Goal: Find specific page/section: Find specific page/section

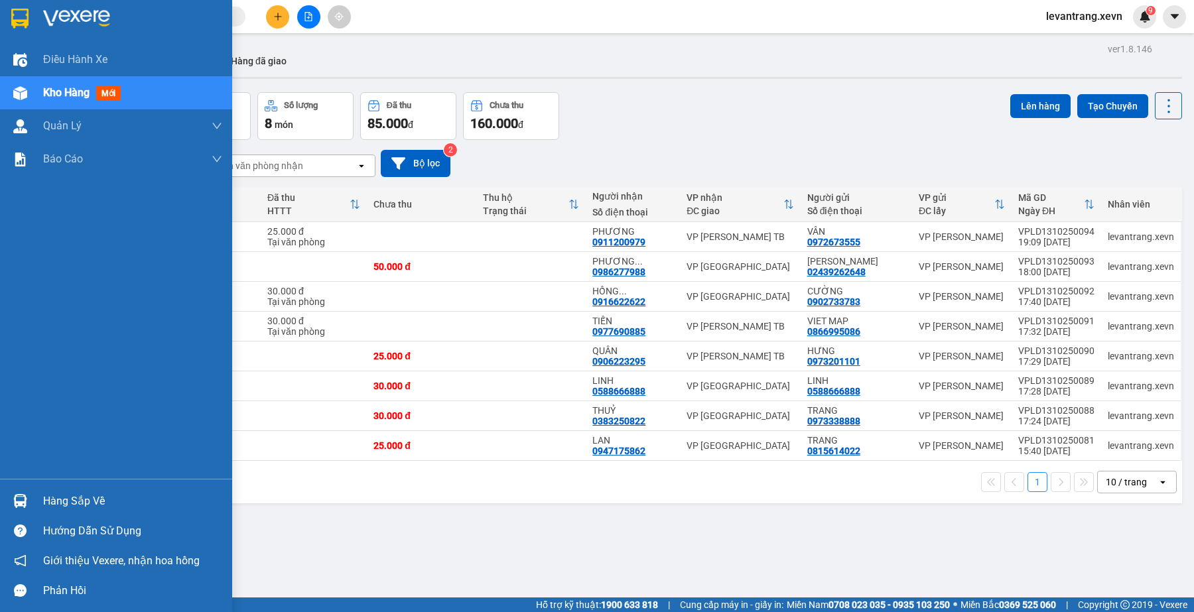
click at [23, 499] on img at bounding box center [20, 501] width 14 height 14
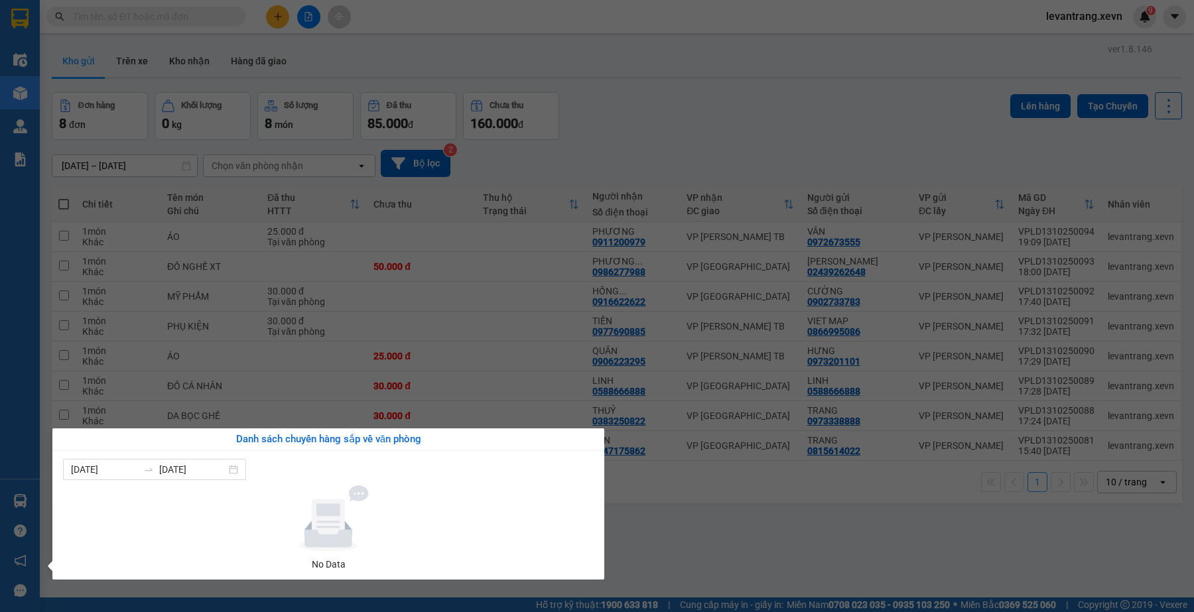
click at [787, 512] on section "Kết quả tìm kiếm ( 0 ) Bộ lọc No Data levantrang.xevn 9 Điều hành xe Kho hàng m…" at bounding box center [597, 306] width 1194 height 612
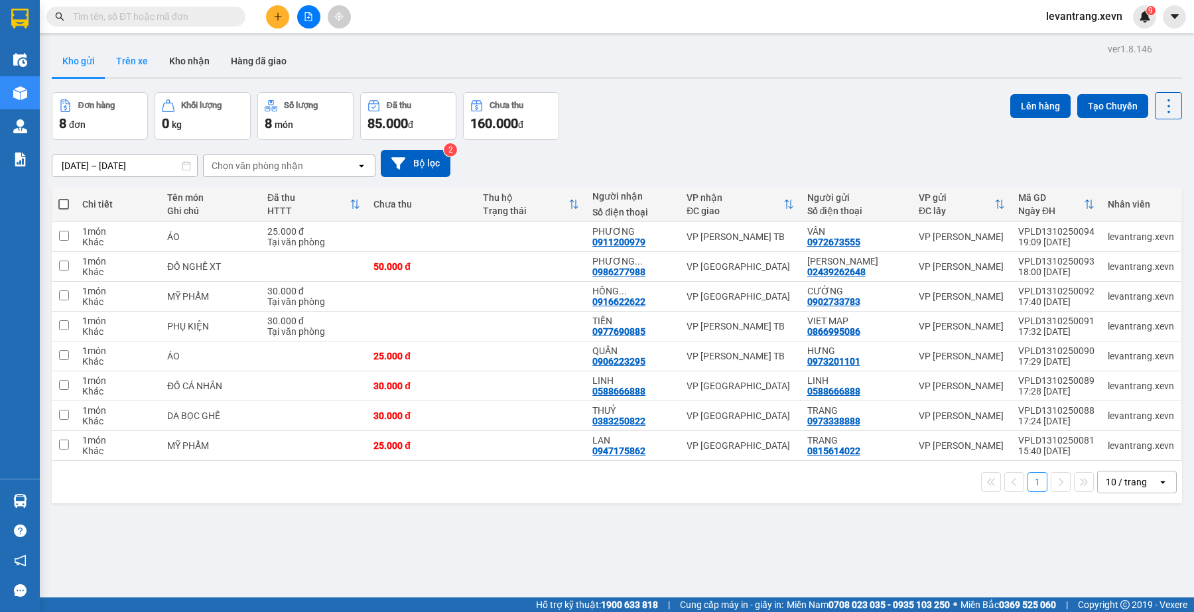
click at [123, 60] on button "Trên xe" at bounding box center [132, 61] width 53 height 32
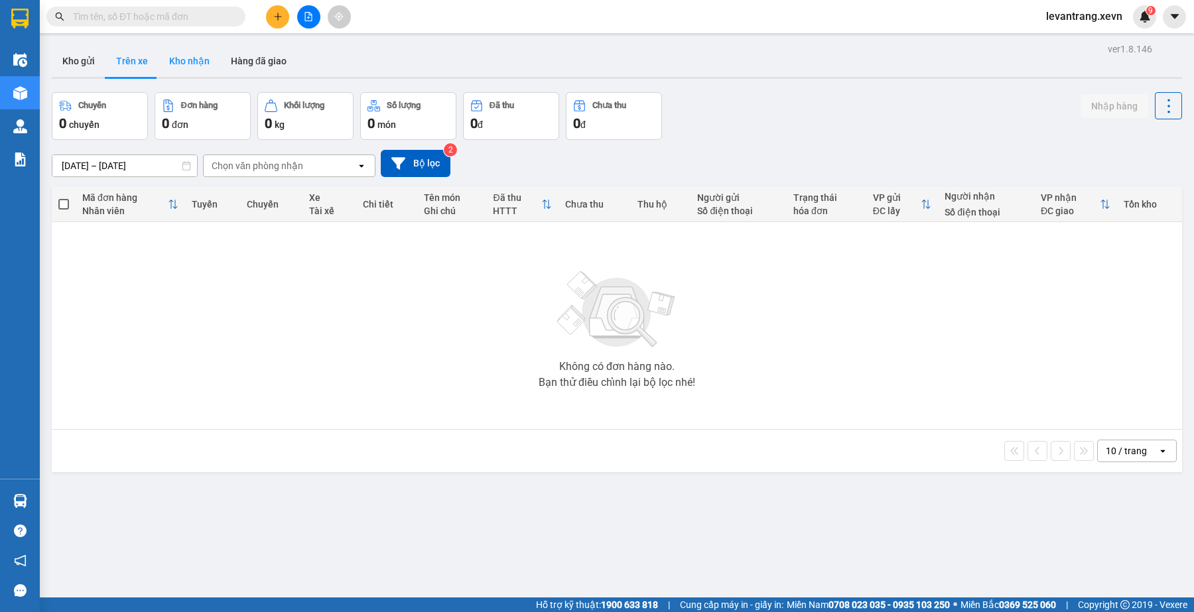
click at [197, 64] on button "Kho nhận" at bounding box center [190, 61] width 62 height 32
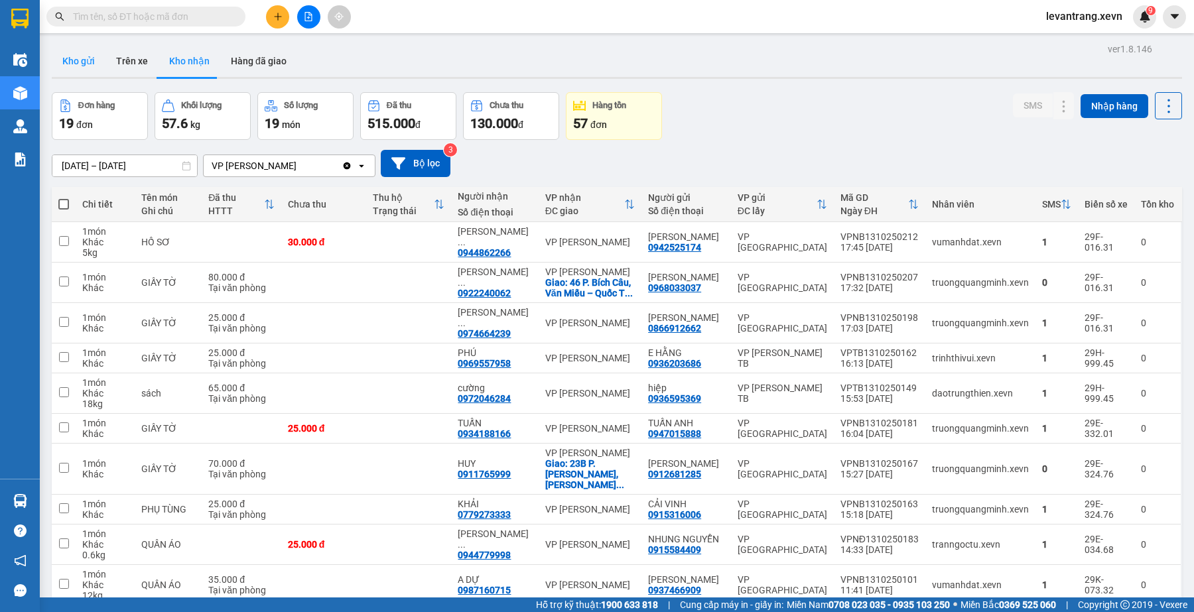
click at [77, 63] on button "Kho gửi" at bounding box center [79, 61] width 54 height 32
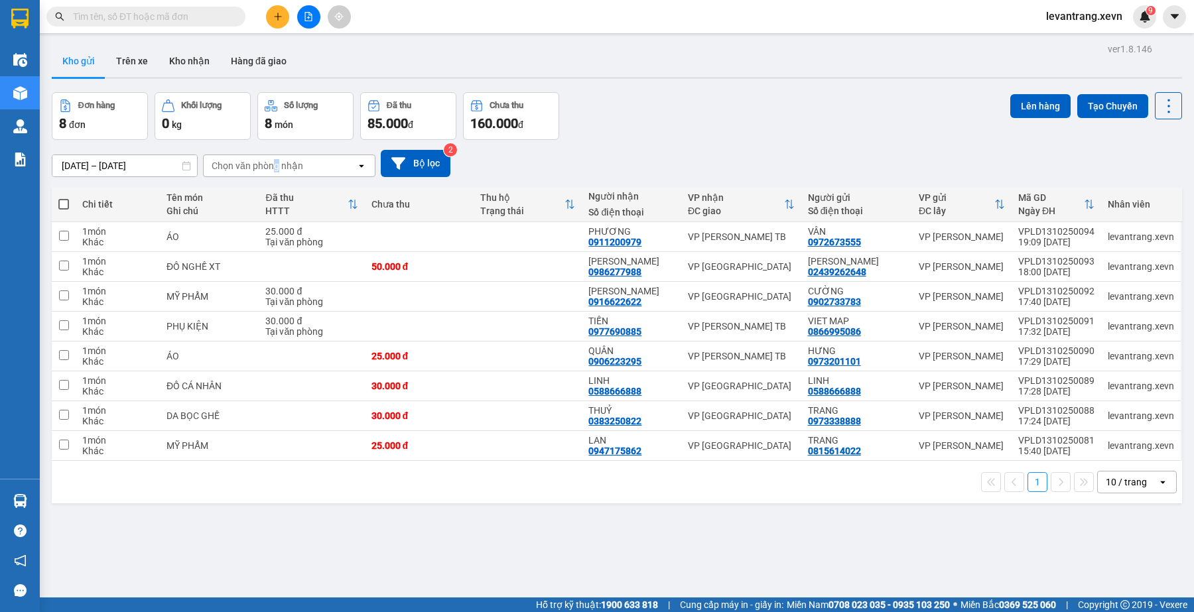
click at [277, 165] on div "Chọn văn phòng nhận" at bounding box center [258, 165] width 92 height 13
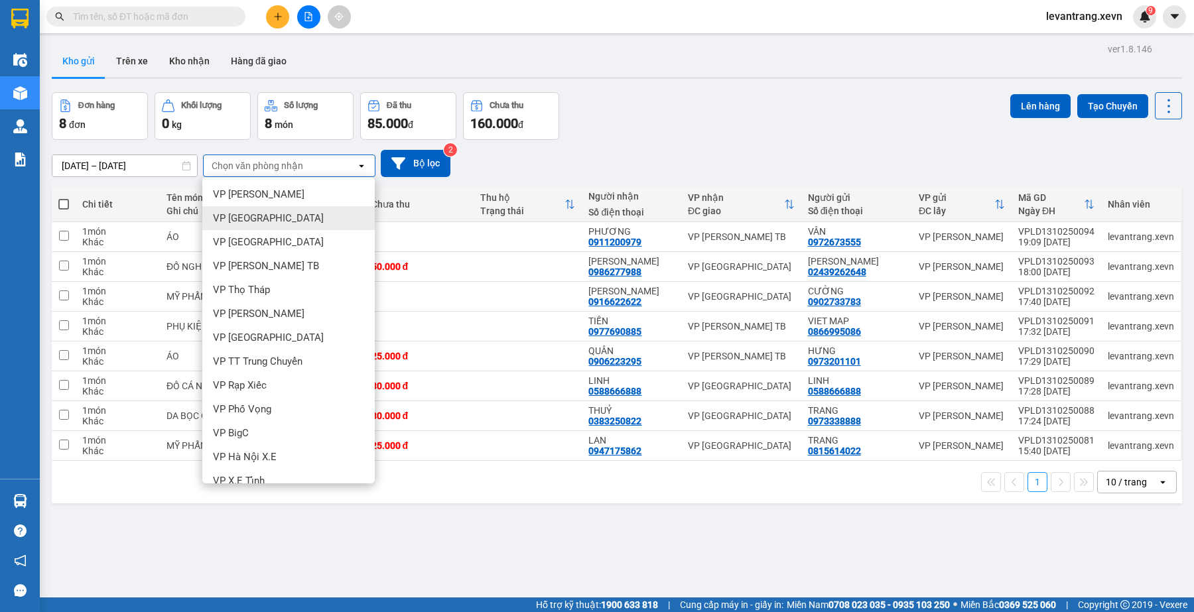
click at [283, 220] on div "VP [GEOGRAPHIC_DATA]" at bounding box center [288, 218] width 173 height 24
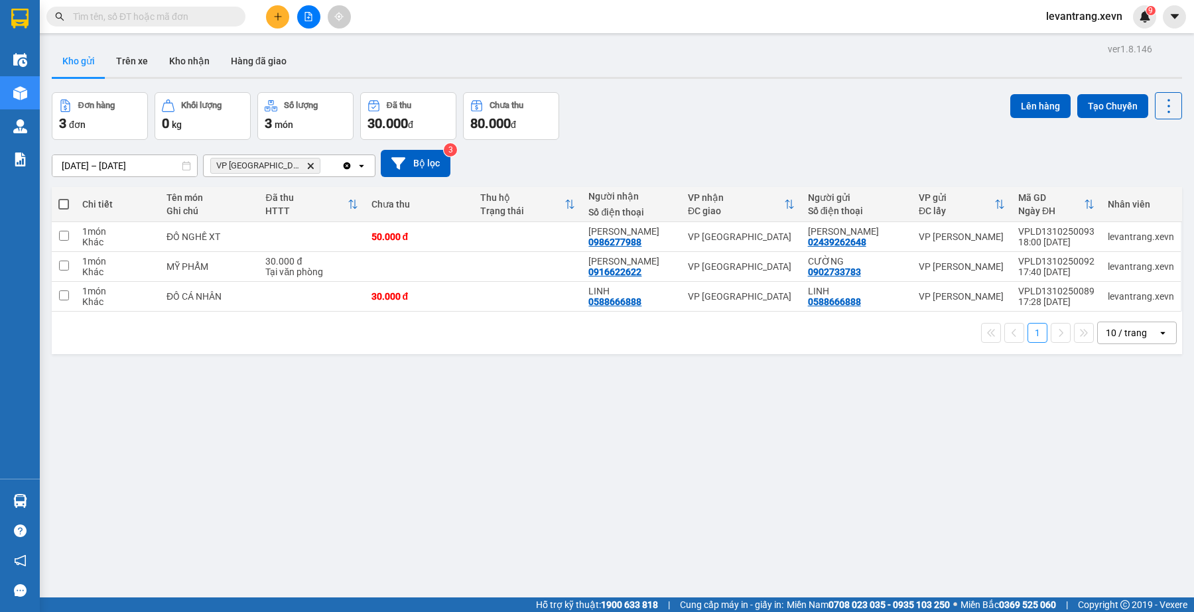
click at [273, 160] on span "VP Ninh Bình Delete" at bounding box center [265, 166] width 110 height 16
click at [307, 165] on icon "Delete" at bounding box center [311, 166] width 8 height 8
click at [273, 165] on div "Chọn văn phòng nhận" at bounding box center [258, 165] width 92 height 13
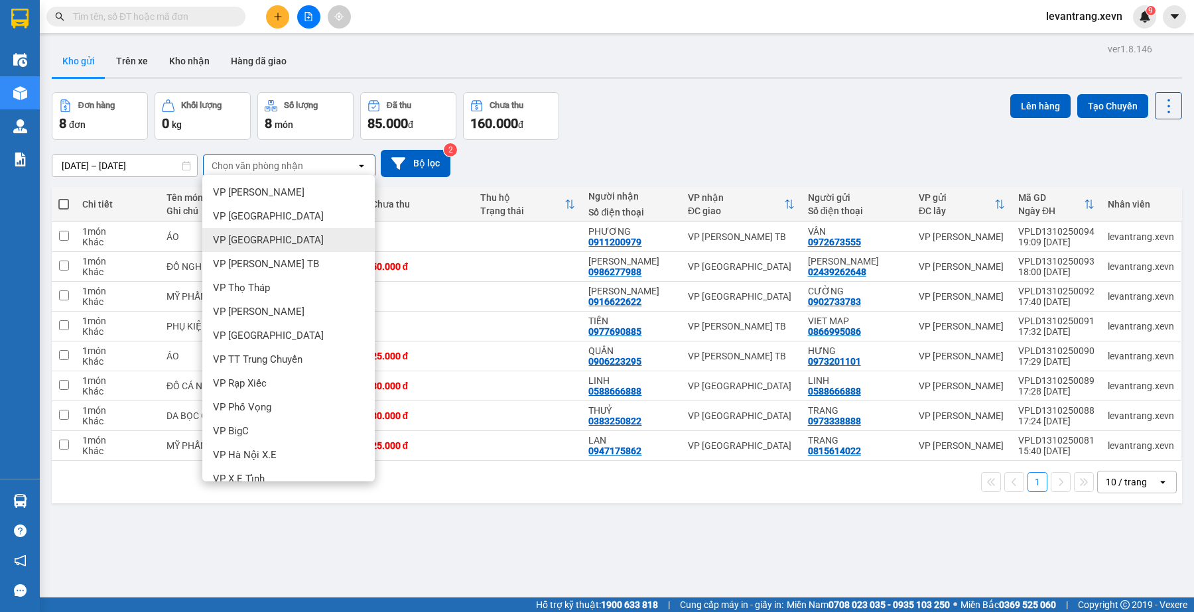
click at [263, 246] on span "VP [GEOGRAPHIC_DATA]" at bounding box center [268, 240] width 111 height 13
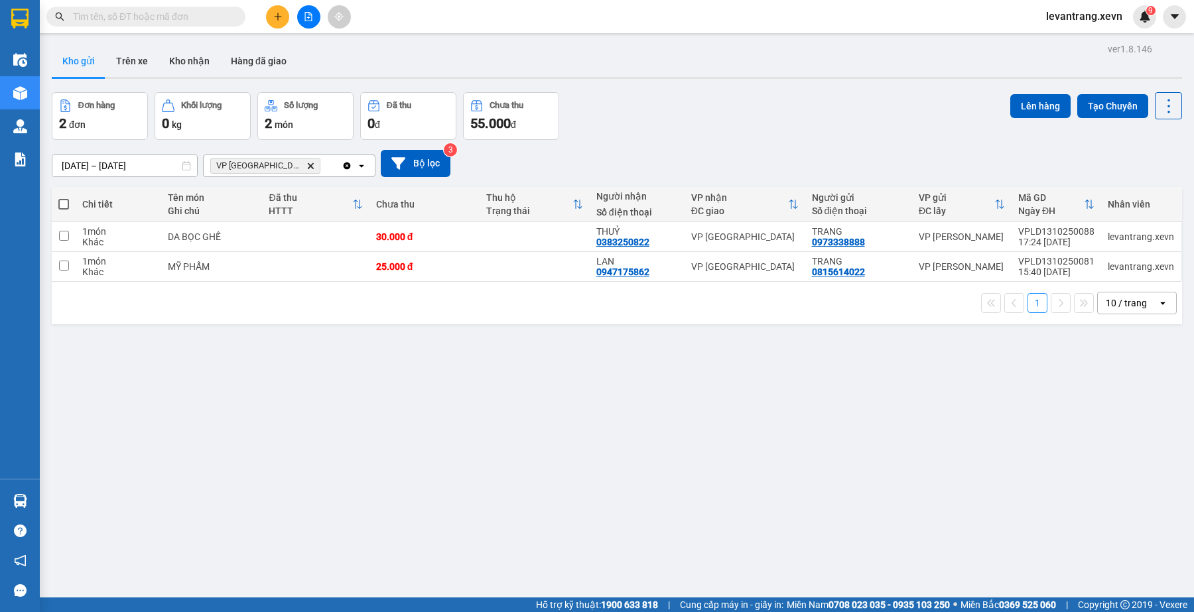
click at [281, 169] on span "VP Nam Định Delete" at bounding box center [265, 166] width 110 height 16
click at [307, 169] on icon "Delete" at bounding box center [311, 166] width 8 height 8
click at [275, 169] on div "Chọn văn phòng nhận" at bounding box center [258, 165] width 92 height 13
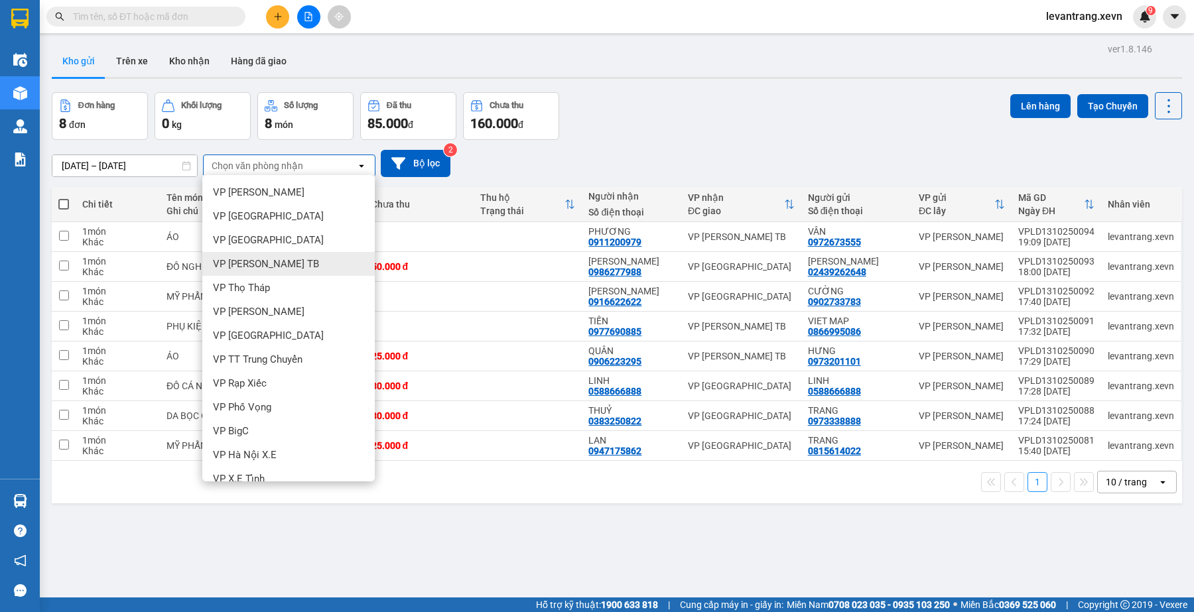
click at [259, 256] on div "VP [PERSON_NAME] TB" at bounding box center [288, 264] width 173 height 24
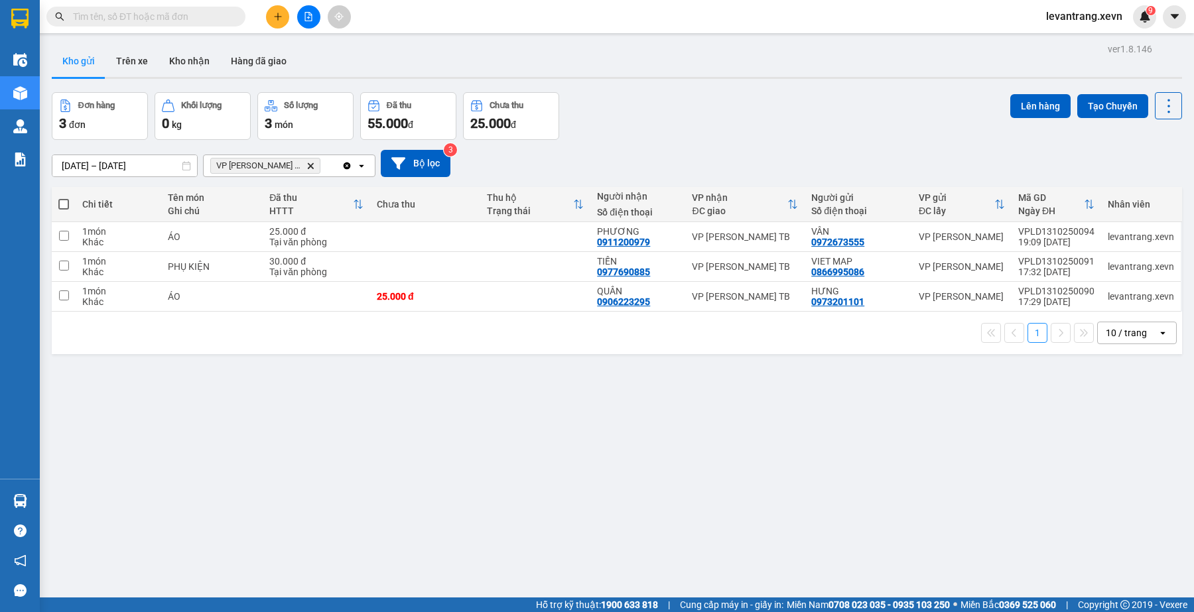
click at [307, 162] on icon "Delete" at bounding box center [311, 166] width 8 height 8
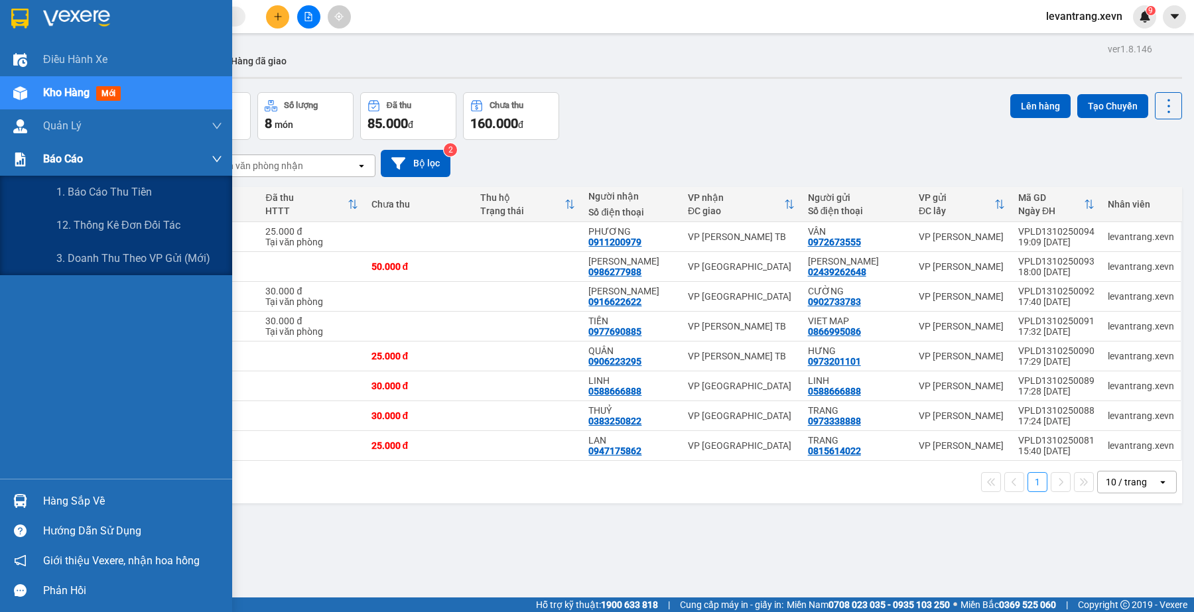
click at [14, 167] on div at bounding box center [20, 159] width 23 height 23
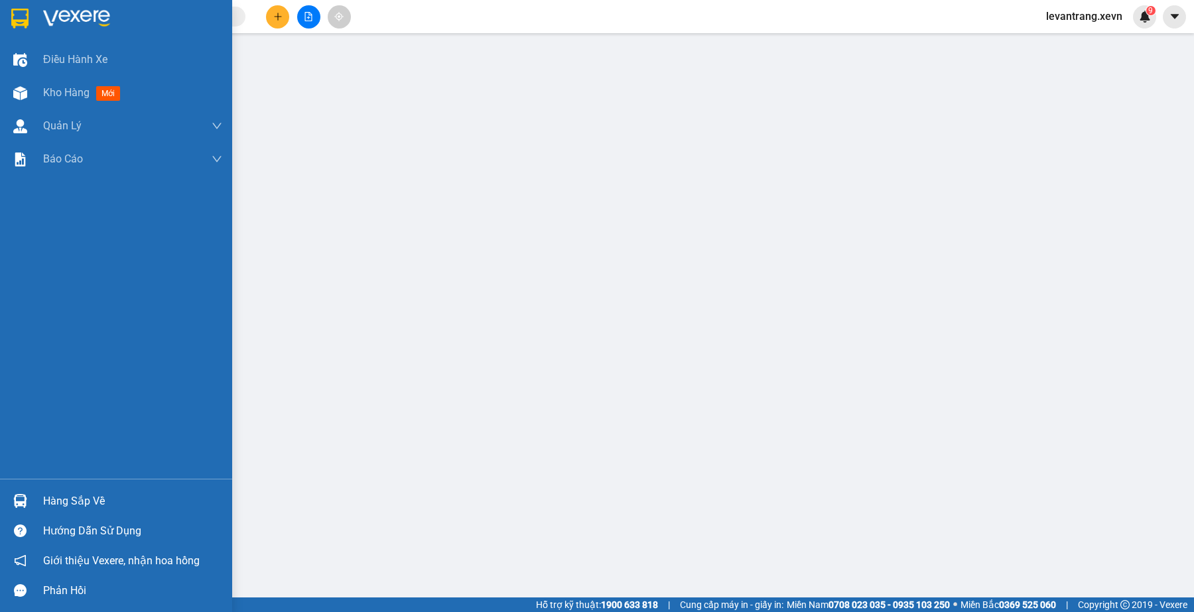
click at [3, 506] on div "Hàng sắp về" at bounding box center [116, 501] width 232 height 30
